Goal: Task Accomplishment & Management: Contribute content

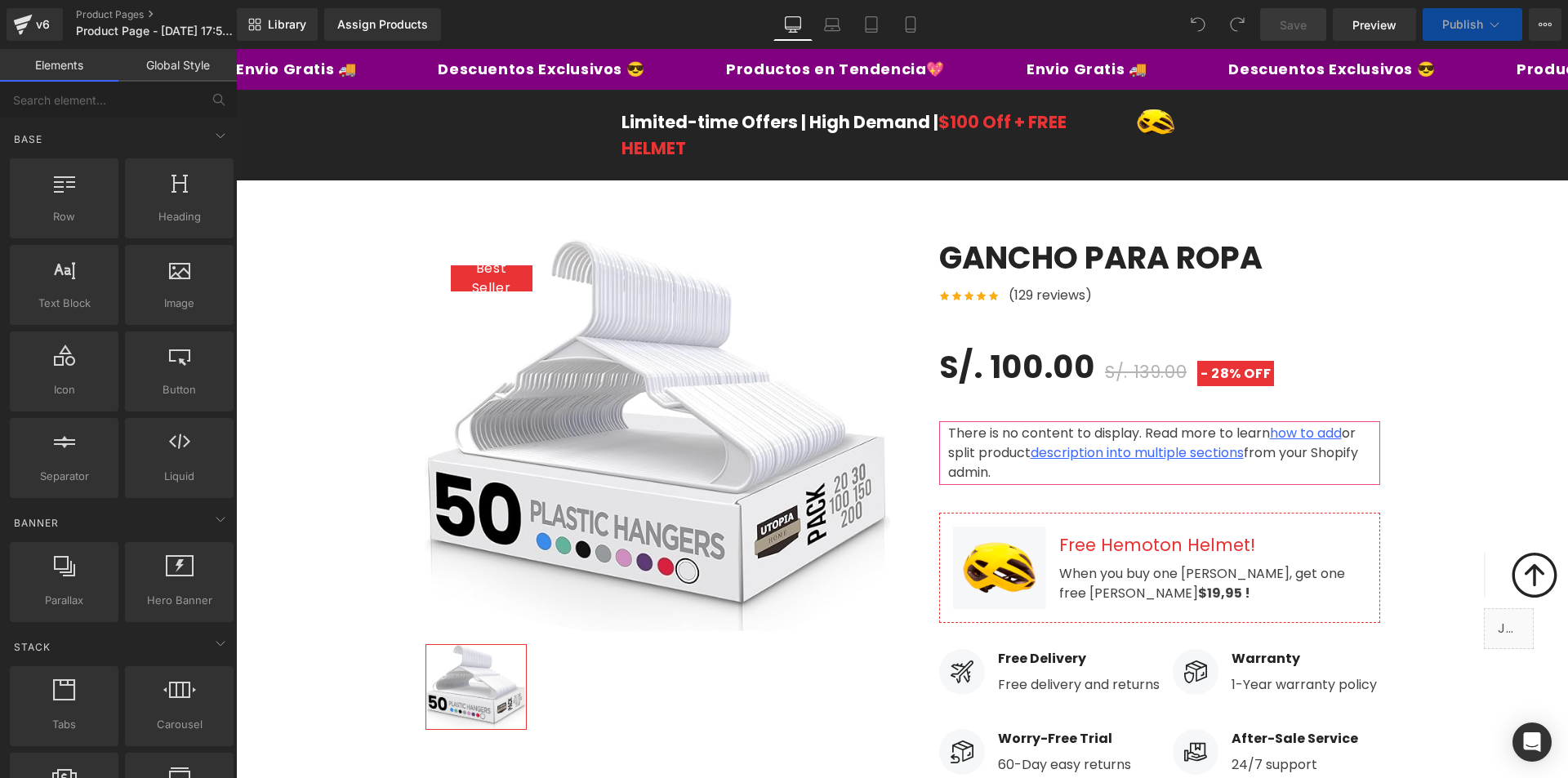
click at [364, 24] on div "Assign Products" at bounding box center [383, 24] width 91 height 13
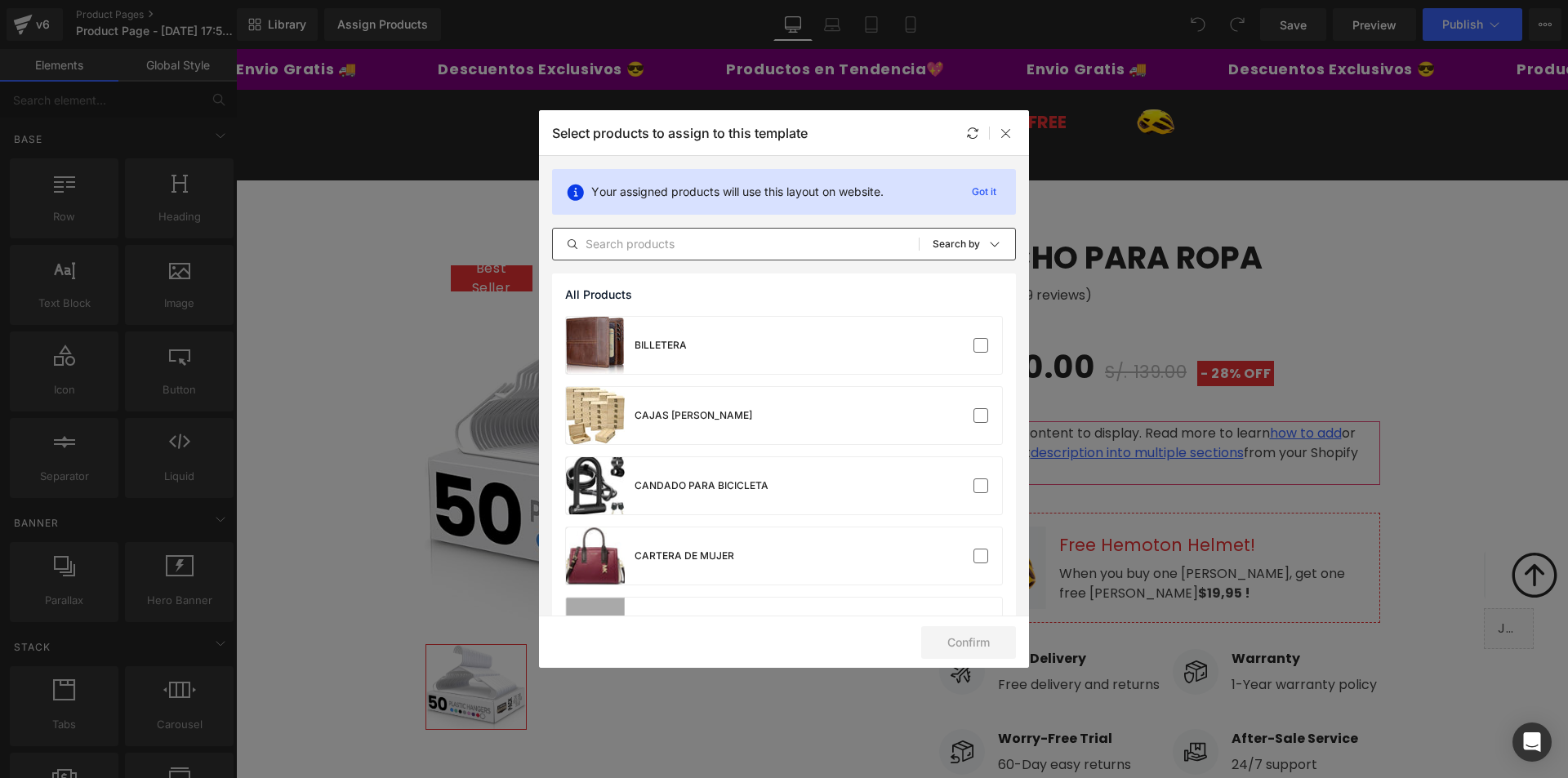
click at [700, 256] on div "All Products Shopify Collections Product Templates Shopify Collections Sort: Se…" at bounding box center [784, 244] width 464 height 32
click at [691, 249] on input "text" at bounding box center [736, 244] width 366 height 19
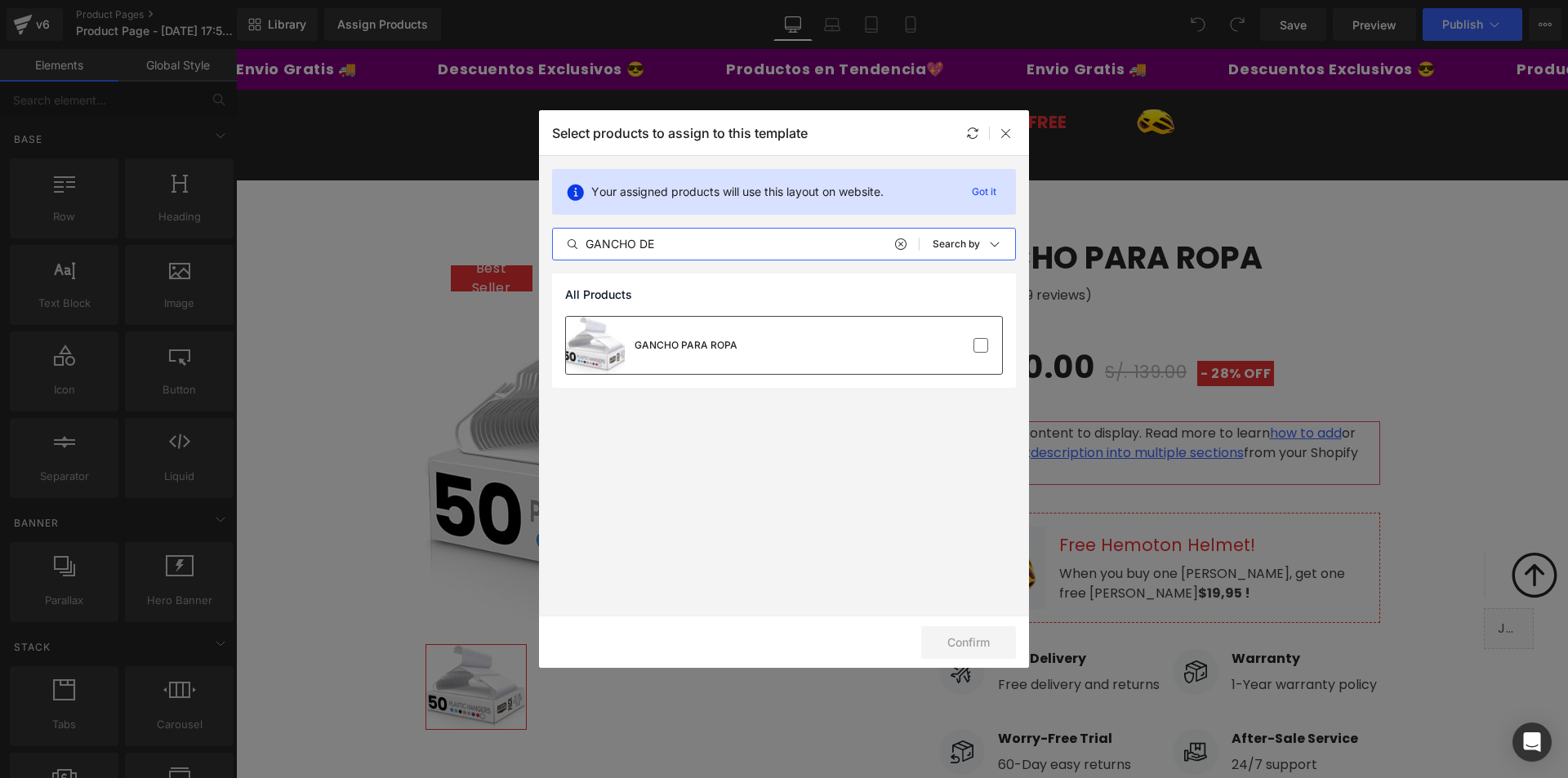
type input "GANCHO DE"
click at [699, 342] on div "GANCHO PARA ROPA" at bounding box center [686, 345] width 103 height 15
click at [946, 635] on button "Confirm" at bounding box center [968, 642] width 95 height 32
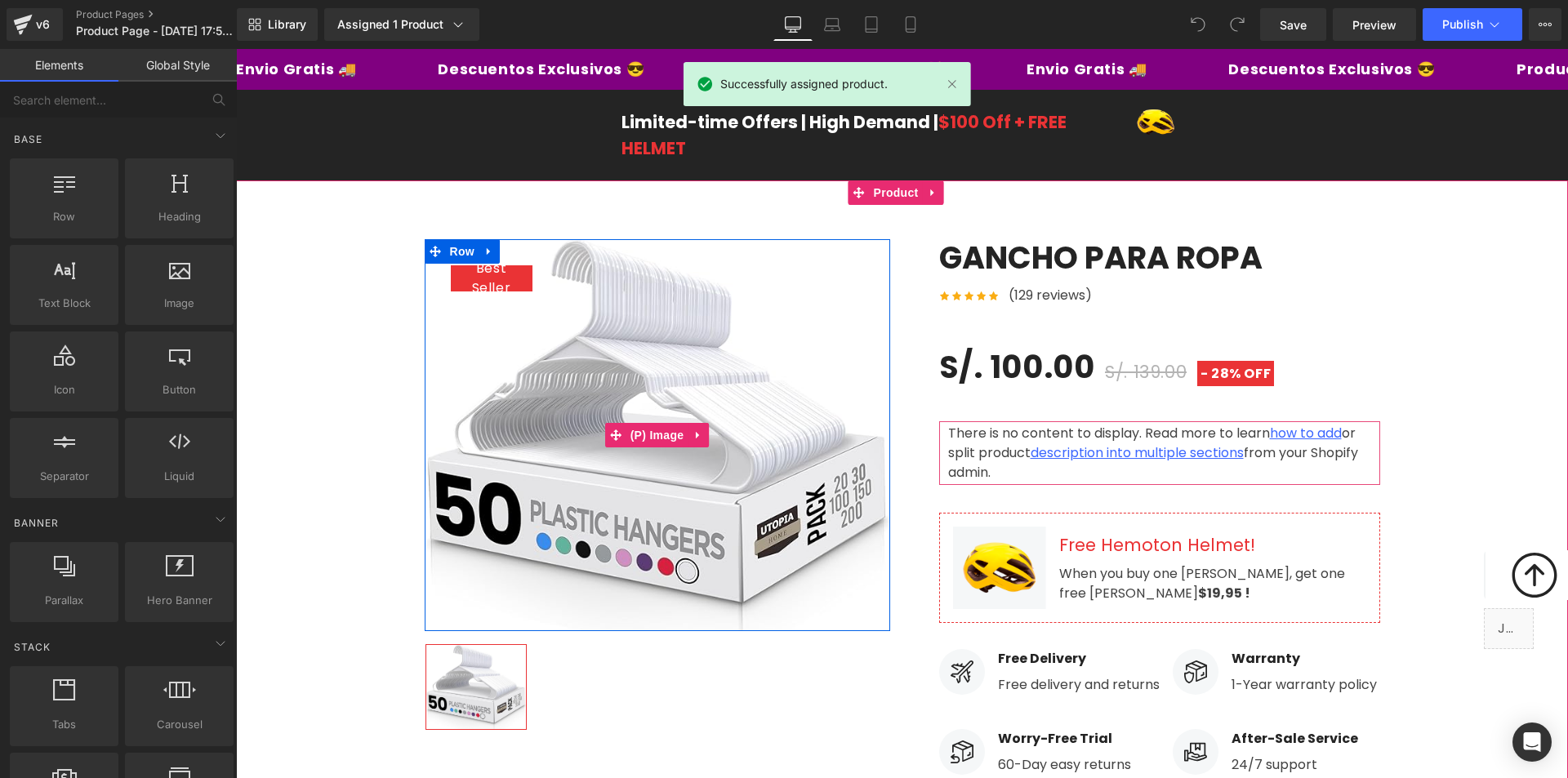
click at [605, 417] on img at bounding box center [657, 434] width 465 height 392
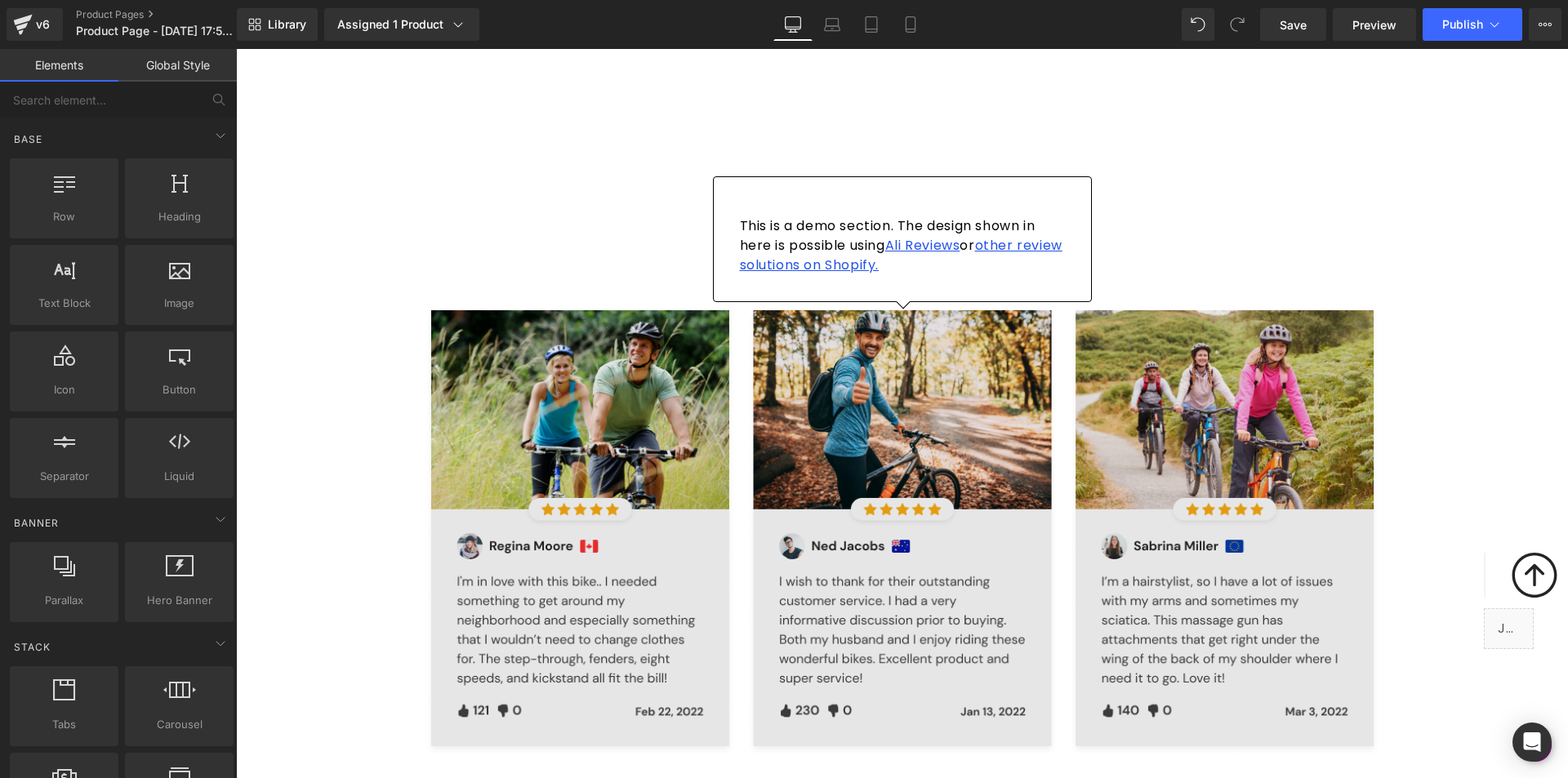
scroll to position [4162, 0]
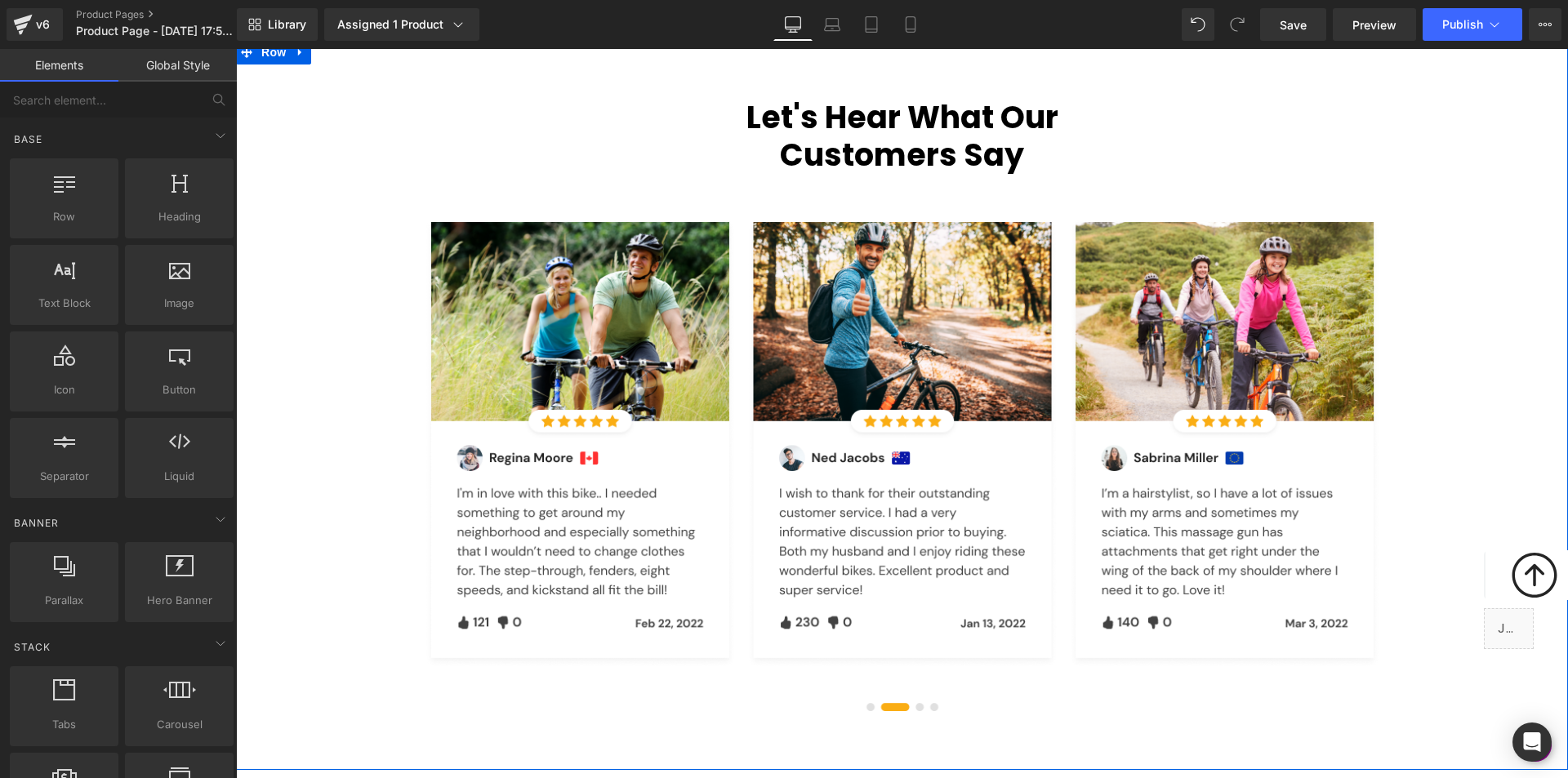
click at [918, 628] on div "Let's Hear What Our Customers Say Heading Row Row This is a demo section. The d…" at bounding box center [902, 405] width 1332 height 730
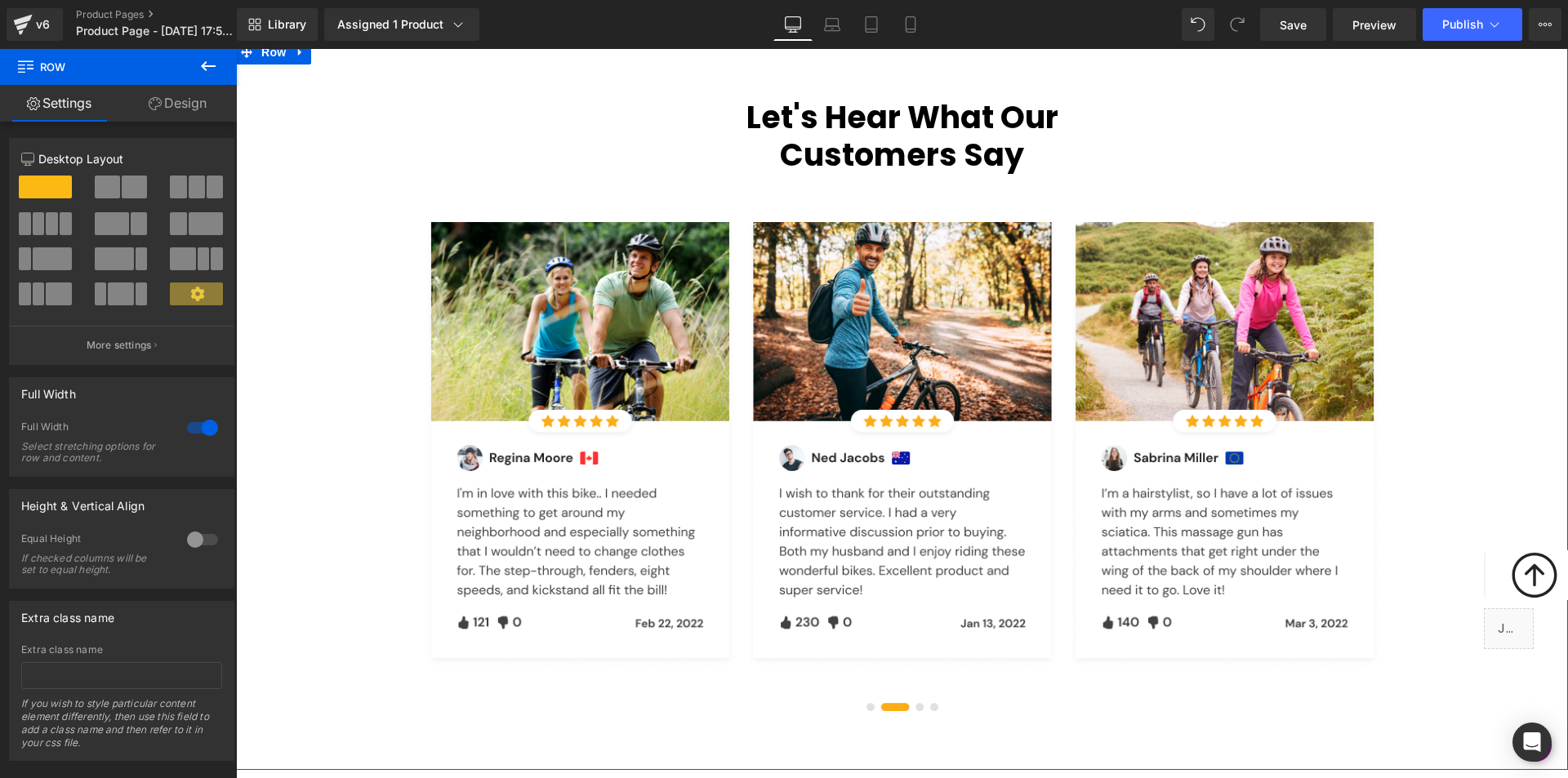
click at [929, 628] on div "Let's Hear What Our Customers Say Heading Row Row This is a demo section. The d…" at bounding box center [902, 405] width 1332 height 730
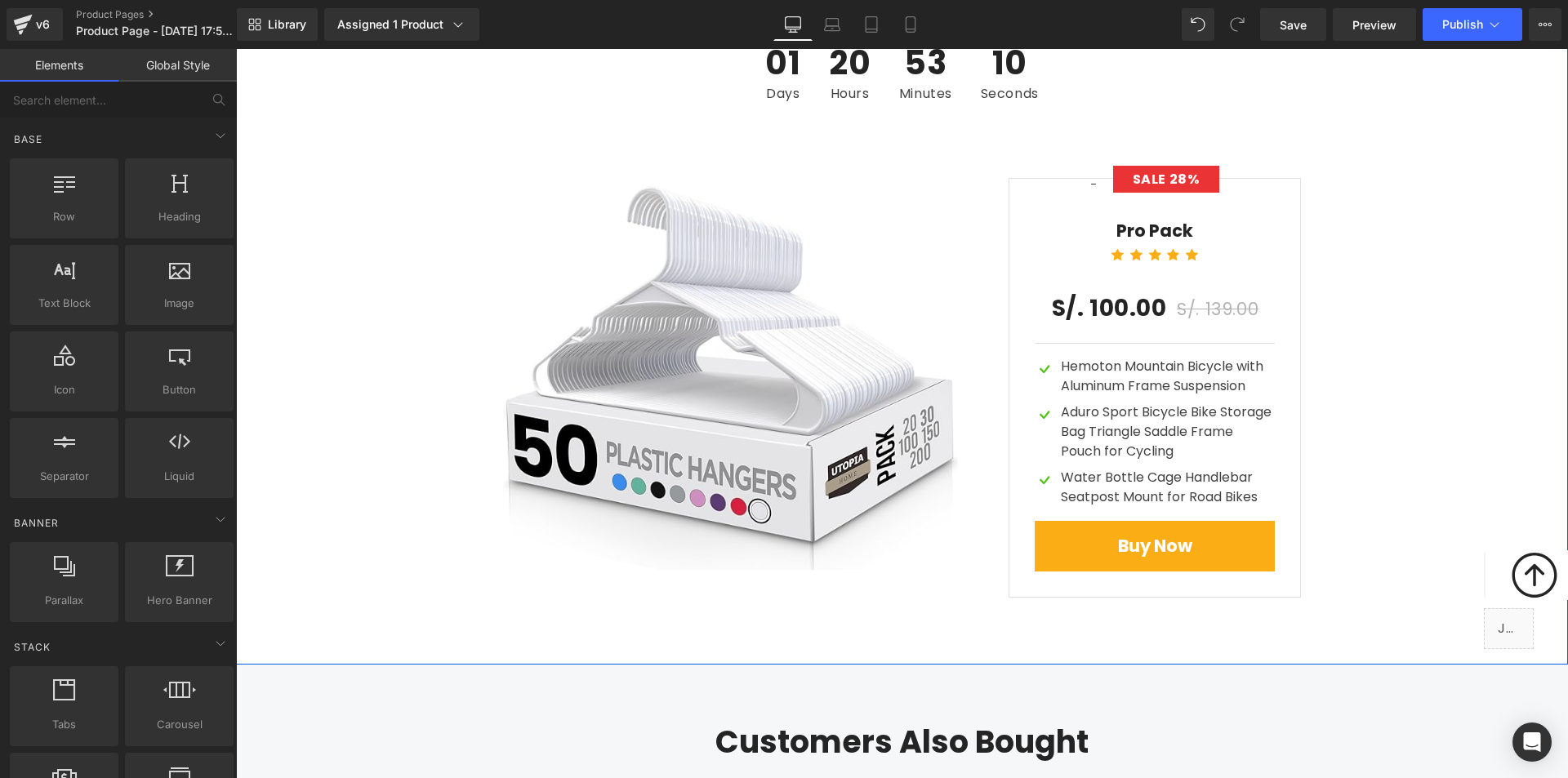
scroll to position [4326, 0]
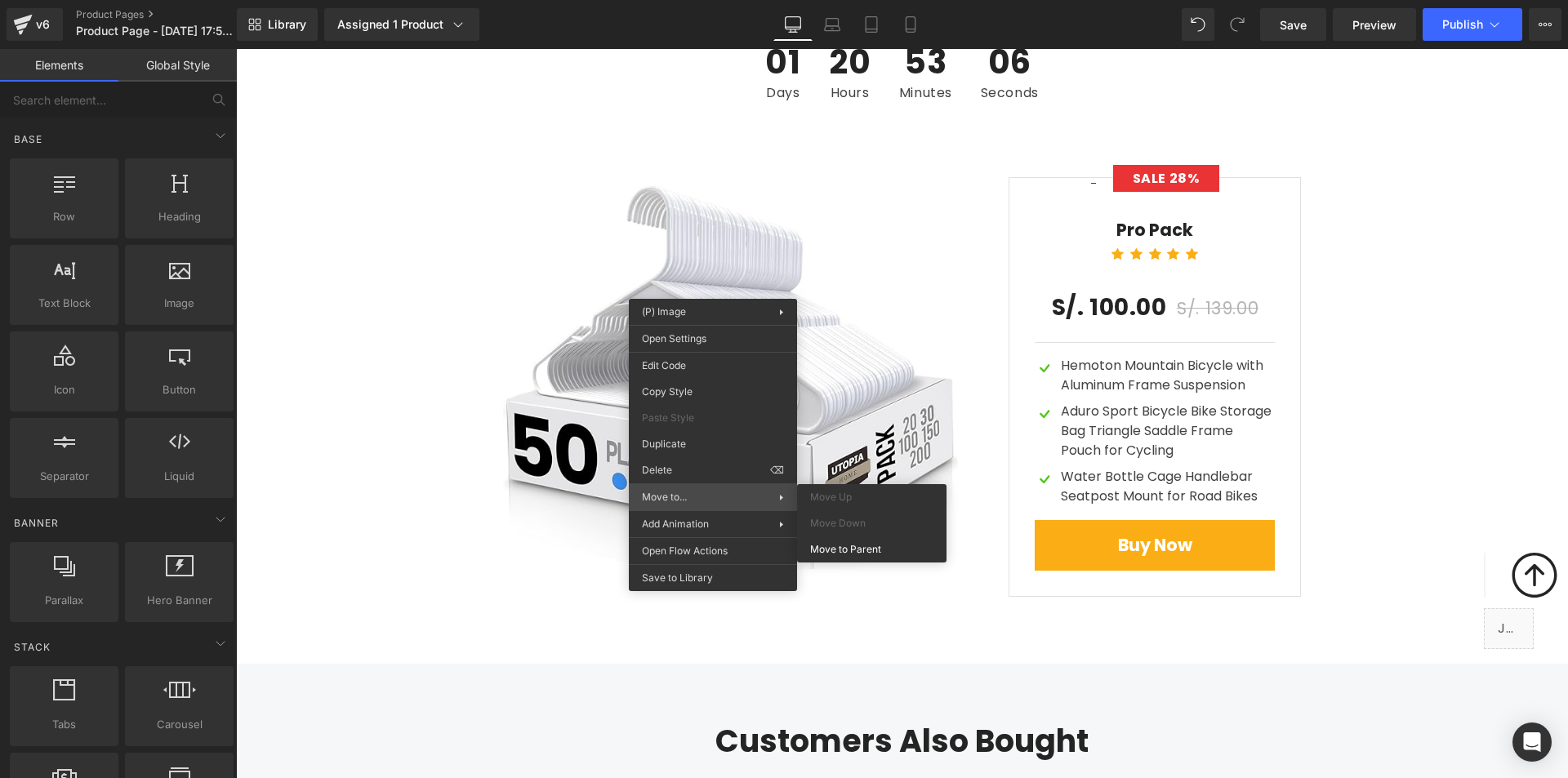
click at [696, 484] on div "Move to... Move Up Move Down Move to [GEOGRAPHIC_DATA]" at bounding box center [714, 497] width 169 height 26
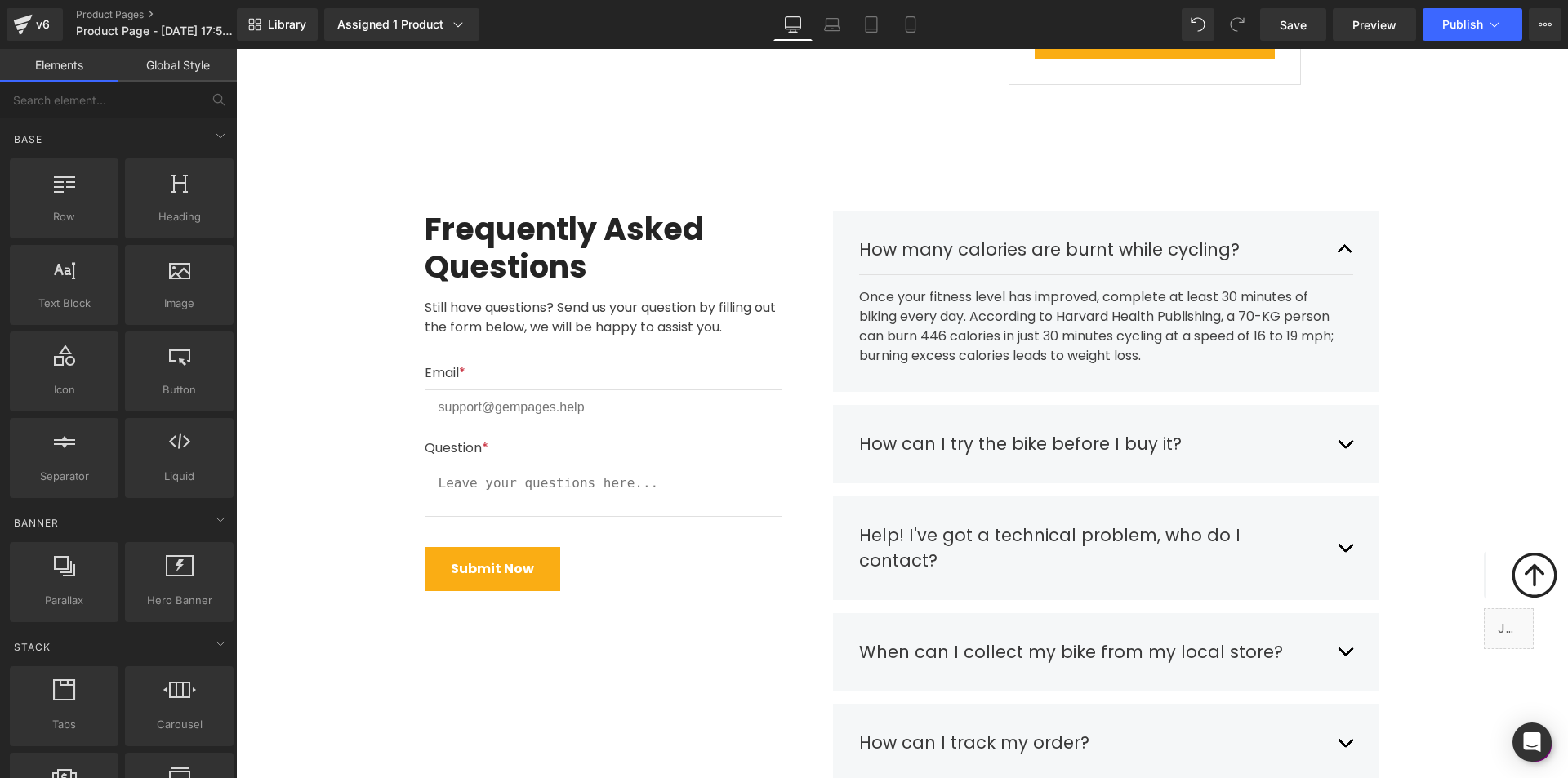
scroll to position [4816, 0]
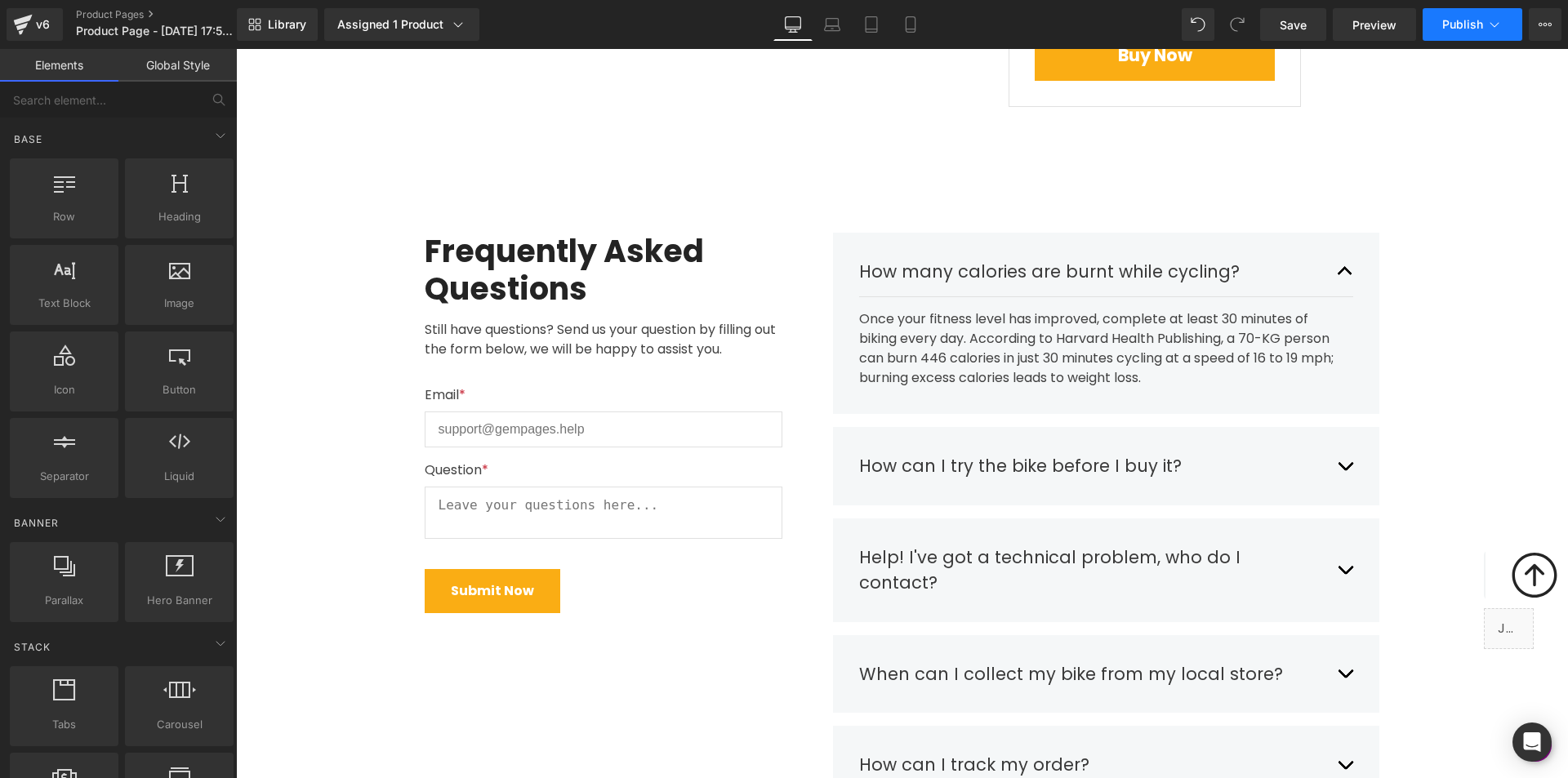
click at [1451, 31] on button "Publish" at bounding box center [1473, 24] width 100 height 32
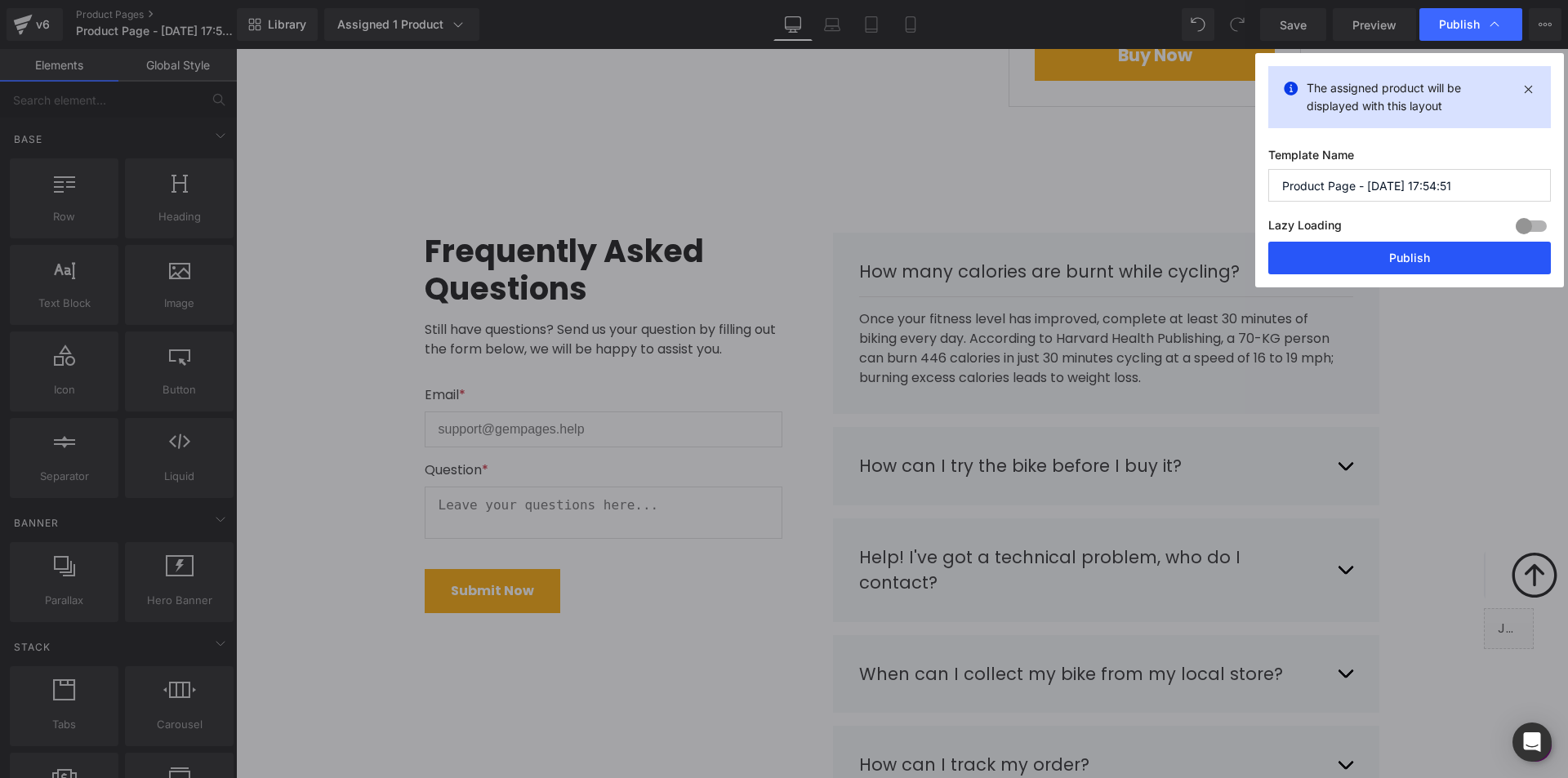
drag, startPoint x: 1458, startPoint y: 247, endPoint x: 1220, endPoint y: 177, distance: 248.1
click at [1458, 247] on button "Publish" at bounding box center [1410, 257] width 283 height 32
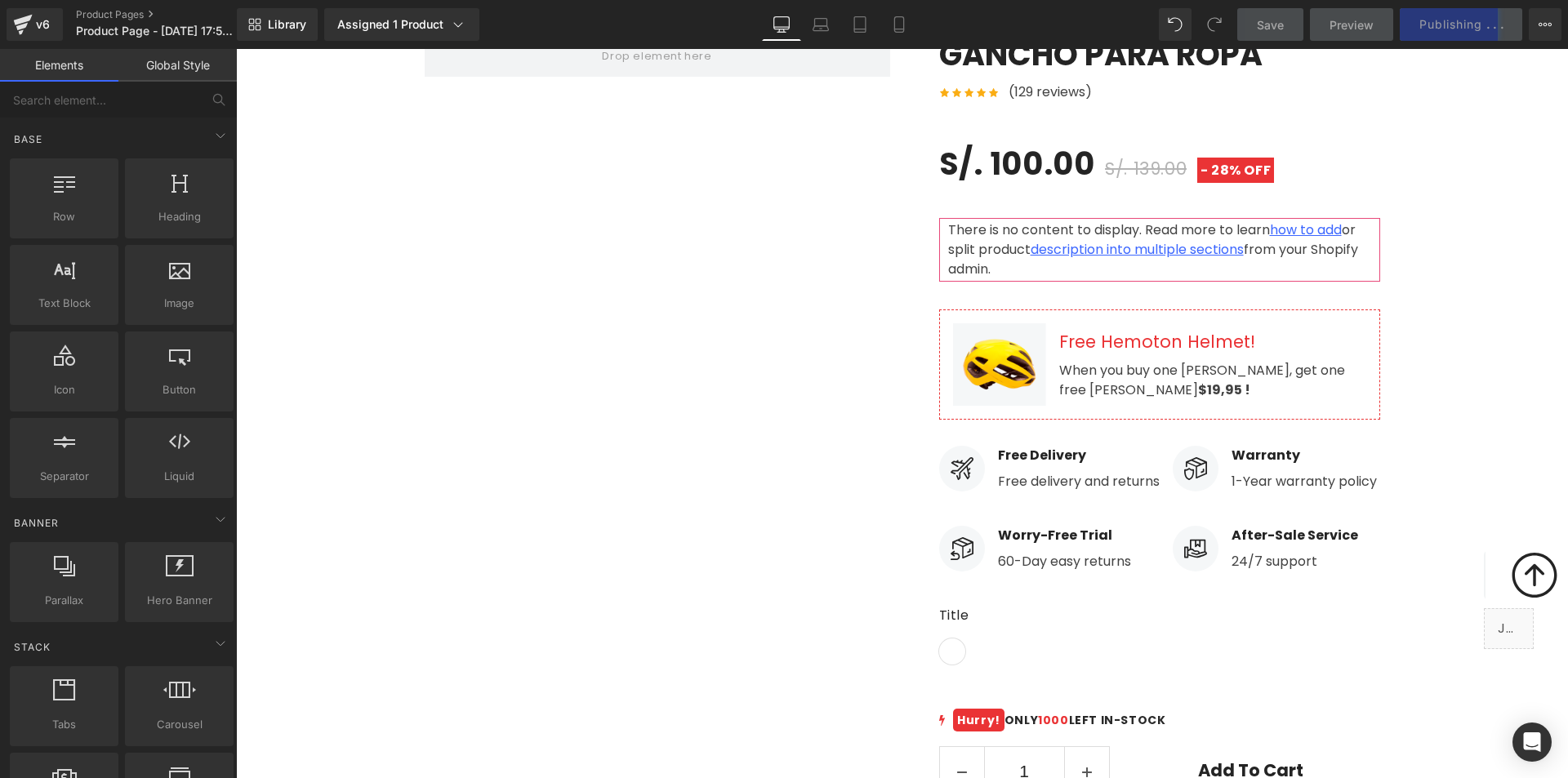
scroll to position [0, 0]
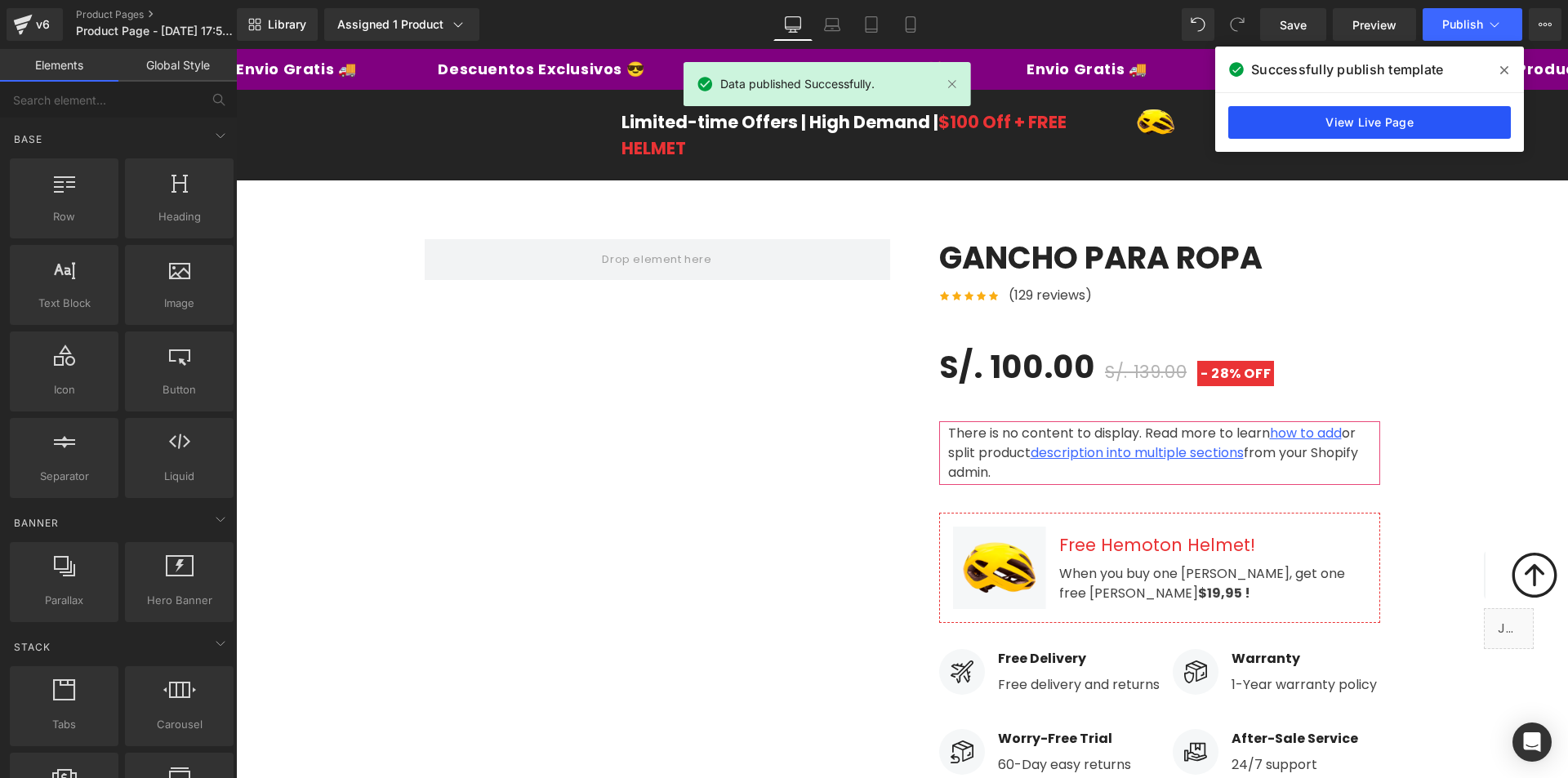
click at [1384, 128] on link "View Live Page" at bounding box center [1369, 122] width 283 height 32
